Goal: Book appointment/travel/reservation

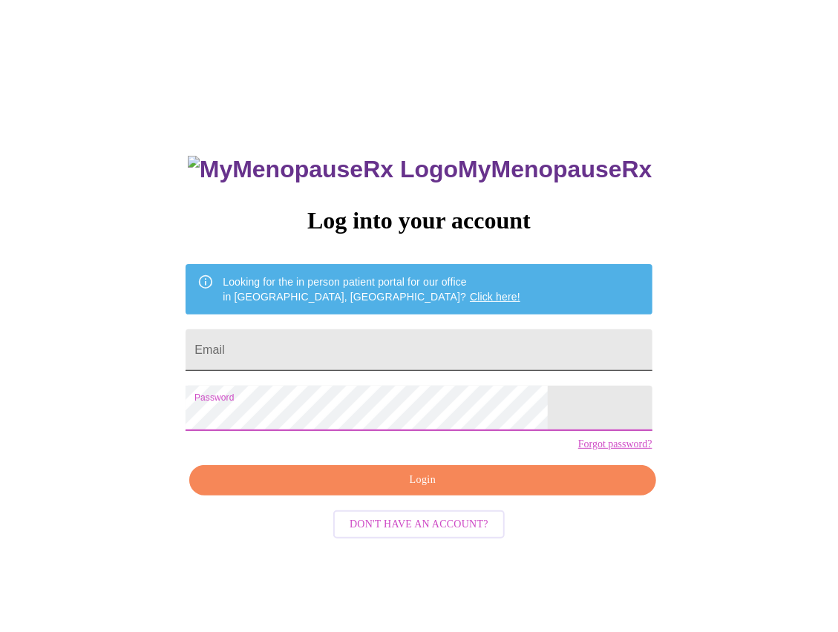
click at [345, 357] on input "Email" at bounding box center [419, 350] width 466 height 42
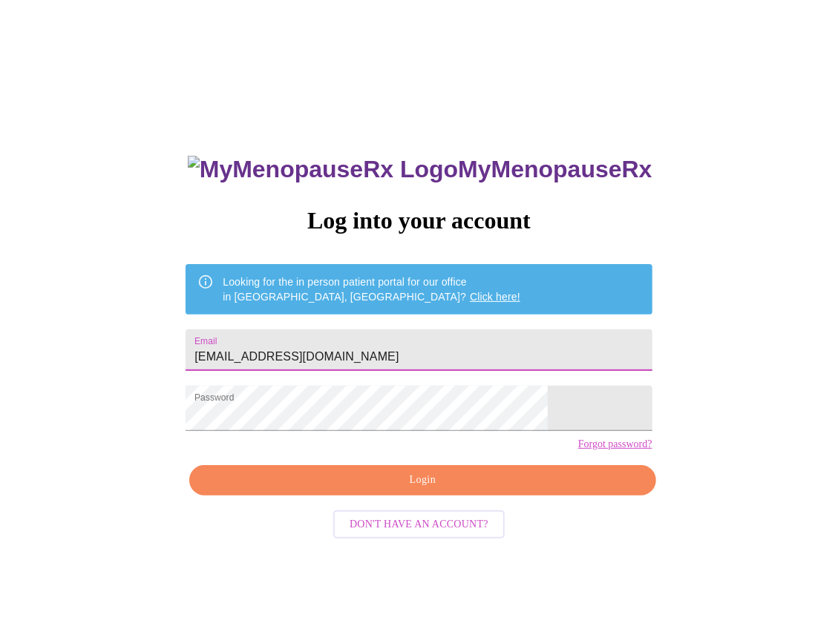
type input "[EMAIL_ADDRESS][DOMAIN_NAME]"
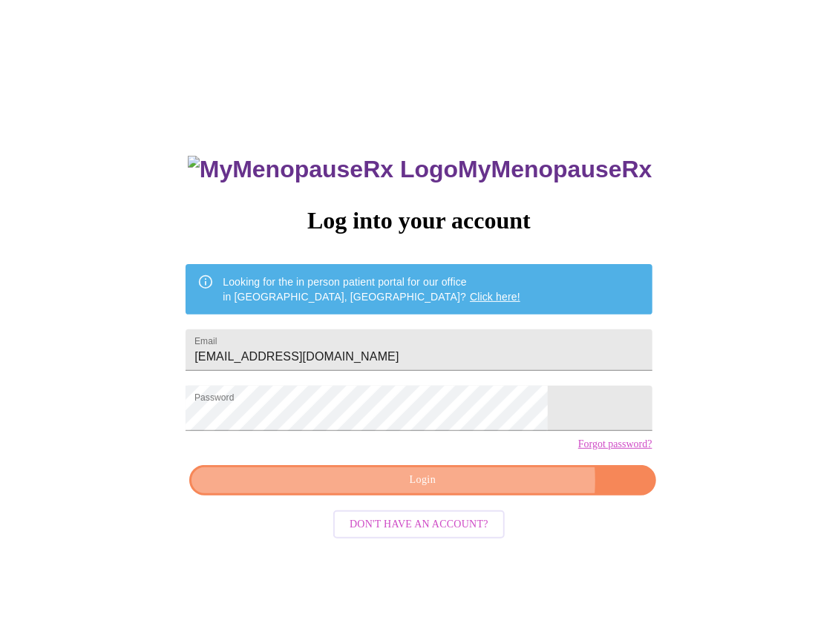
click at [444, 490] on span "Login" at bounding box center [422, 480] width 432 height 19
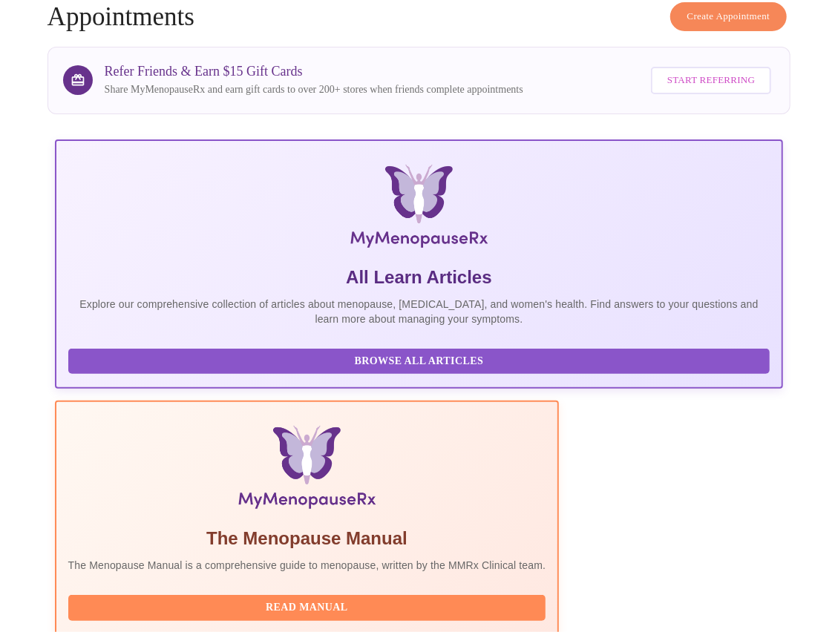
scroll to position [307, 0]
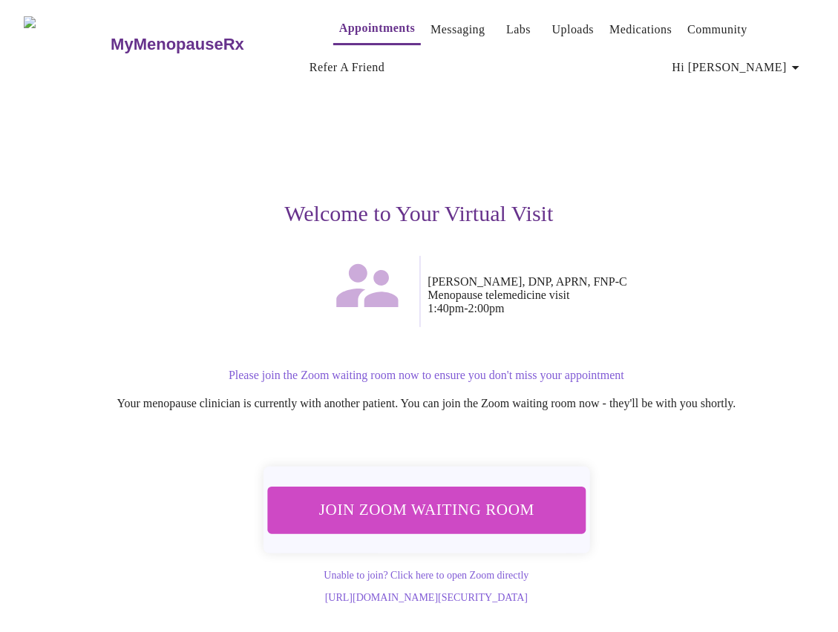
click at [448, 522] on span "Join Zoom Waiting Room" at bounding box center [425, 509] width 279 height 27
